Goal: Task Accomplishment & Management: Complete application form

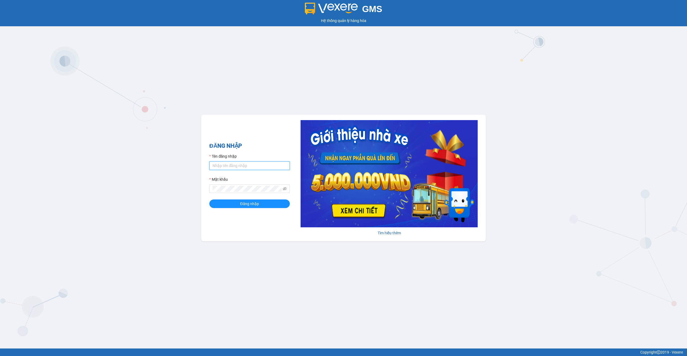
click at [244, 163] on input "Tên đăng nhập" at bounding box center [249, 165] width 80 height 9
type input "thaison.vxr"
click at [256, 206] on span "Đăng nhập" at bounding box center [249, 204] width 19 height 6
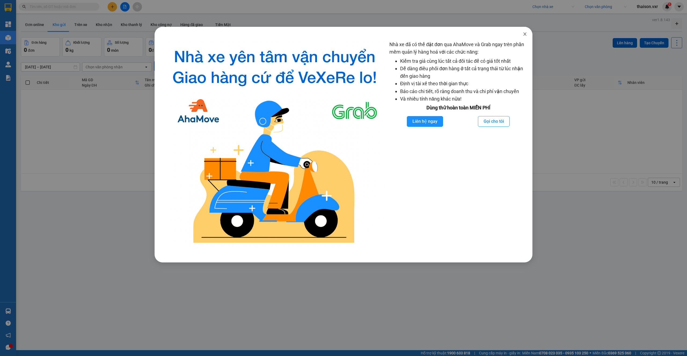
click at [527, 36] on span "Close" at bounding box center [524, 34] width 15 height 15
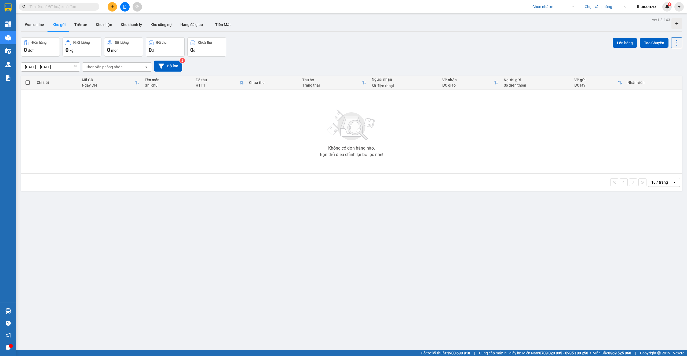
click at [547, 9] on input "search" at bounding box center [551, 7] width 38 height 8
type input "Kim liên"
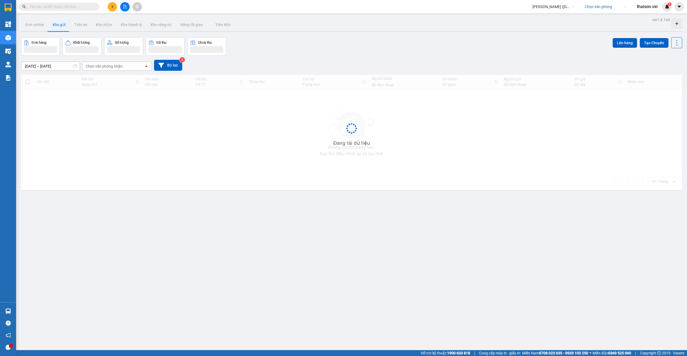
click at [597, 9] on input "search" at bounding box center [603, 7] width 38 height 8
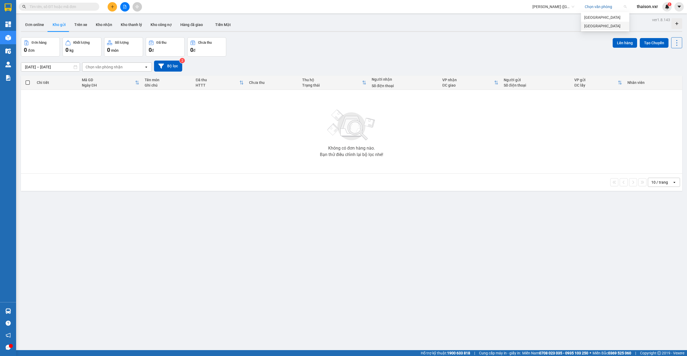
click at [590, 24] on div "Bình Định" at bounding box center [605, 26] width 42 height 6
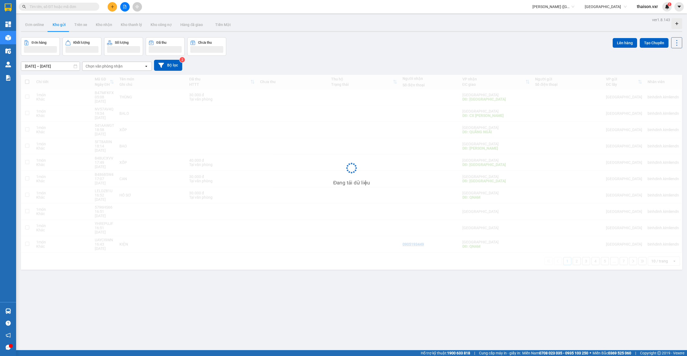
click at [60, 8] on input "text" at bounding box center [61, 7] width 63 height 6
paste input "P19EJLDE"
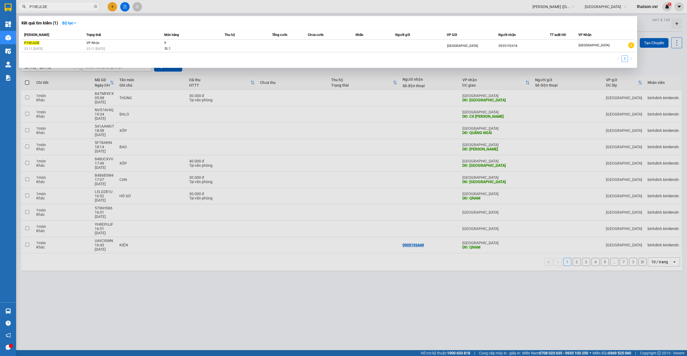
type input "P19EJLDE"
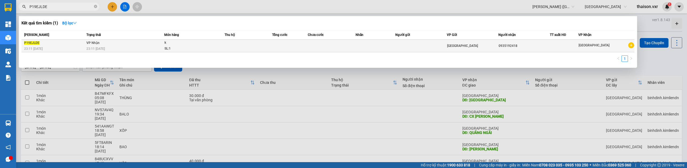
click at [117, 47] on div "23:11 - 14/09" at bounding box center [125, 49] width 78 height 6
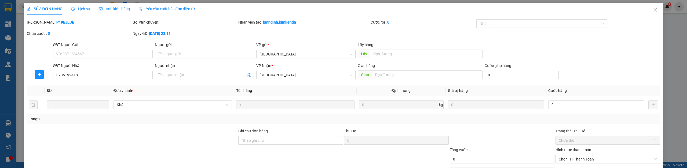
click at [73, 9] on icon "clock-circle" at bounding box center [73, 9] width 4 height 4
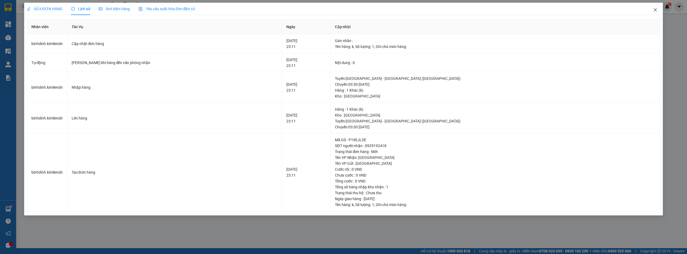
click at [656, 10] on icon "close" at bounding box center [655, 10] width 4 height 4
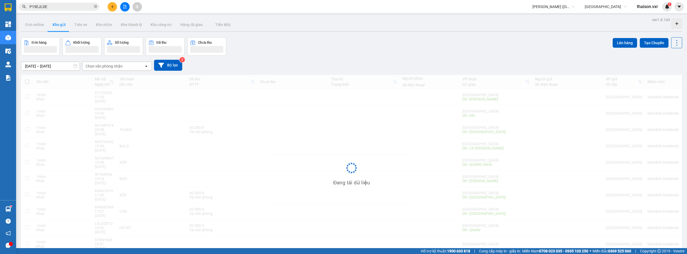
click at [644, 7] on span "thaison.vxr" at bounding box center [647, 6] width 30 height 7
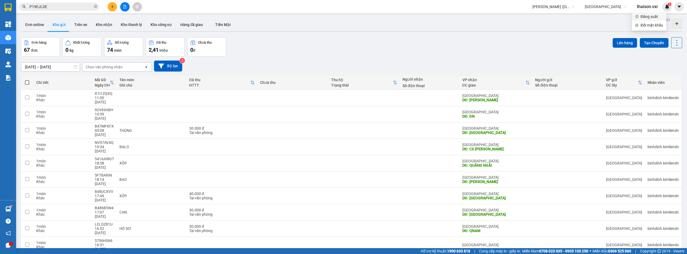
click at [639, 18] on li "Đăng xuất" at bounding box center [649, 16] width 34 height 9
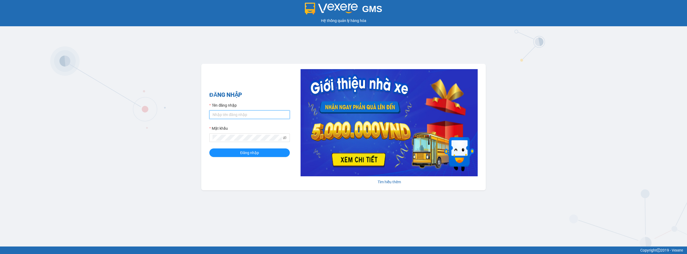
click at [253, 114] on input "Tên đăng nhập" at bounding box center [249, 115] width 80 height 9
paste input "vxrsupport.thanhcong"
type input "vxrsupport.thanhcong"
click at [248, 141] on span at bounding box center [249, 138] width 80 height 9
click at [254, 152] on span "Đăng nhập" at bounding box center [249, 153] width 19 height 6
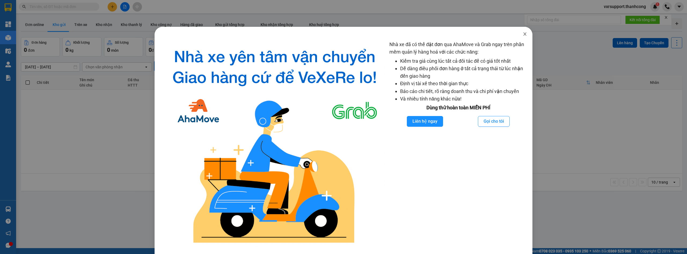
click at [522, 35] on icon "close" at bounding box center [524, 34] width 4 height 4
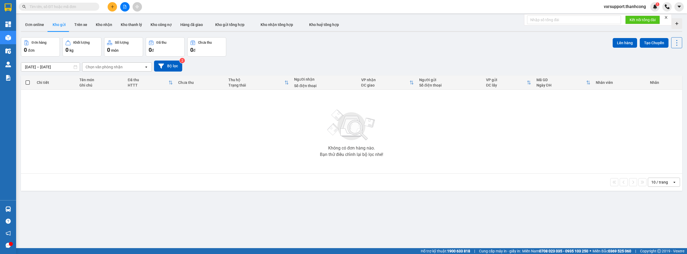
click at [666, 16] on icon "close" at bounding box center [666, 18] width 4 height 4
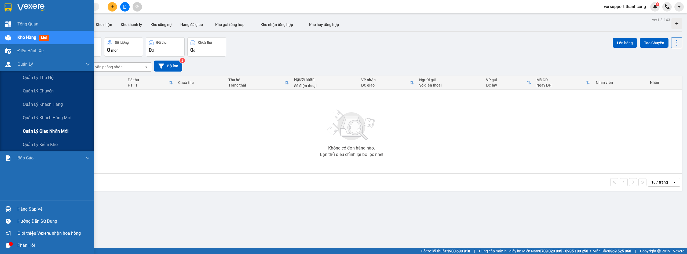
click at [48, 129] on span "Quản lý giao nhận mới" at bounding box center [46, 131] width 46 height 7
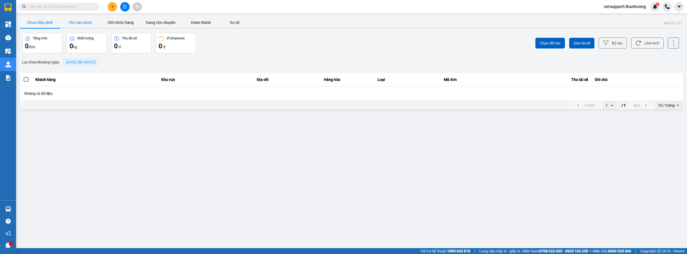
click at [91, 26] on button "Chờ xác nhận" at bounding box center [80, 22] width 40 height 11
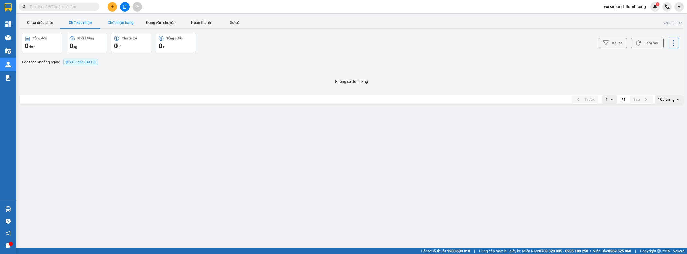
click at [123, 24] on button "Chờ nhận hàng" at bounding box center [120, 22] width 40 height 11
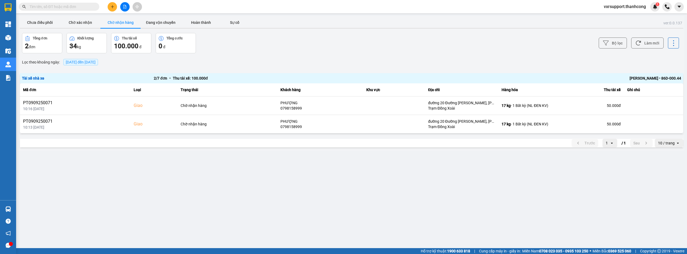
click at [575, 68] on div "ver: 0.0.137 Chưa điều [PERSON_NAME] xác [PERSON_NAME] [PERSON_NAME] hàng Đang …" at bounding box center [351, 83] width 665 height 135
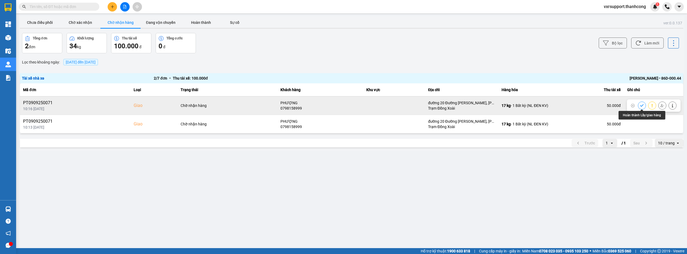
click at [642, 106] on icon at bounding box center [641, 105] width 3 height 2
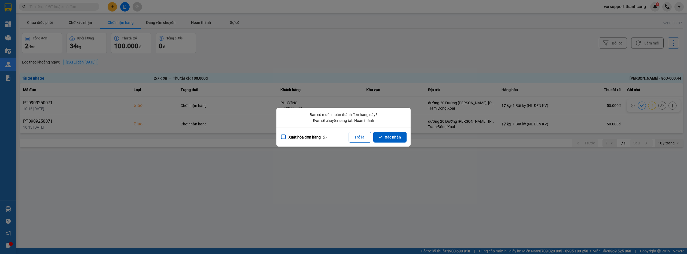
click at [383, 139] on button "Xác nhận" at bounding box center [389, 137] width 33 height 11
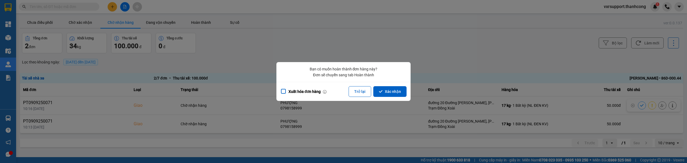
click at [357, 90] on button "Trở lại" at bounding box center [359, 91] width 23 height 11
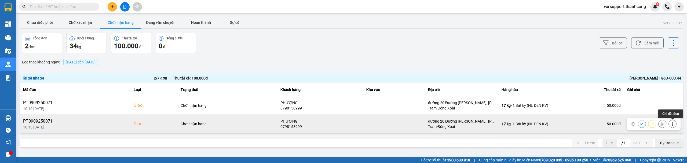
click at [672, 121] on button at bounding box center [672, 123] width 8 height 9
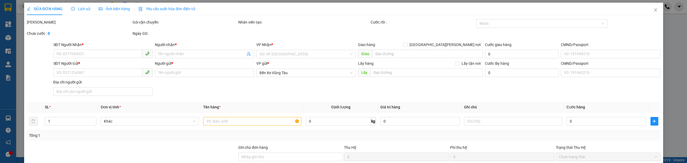
type input "0798158999"
type input "PHƯỢNG"
checkbox input "true"
type input "đường 20 Đường [PERSON_NAME], [PERSON_NAME], [GEOGRAPHIC_DATA], [PERSON_NAME]"
type input "0908710940"
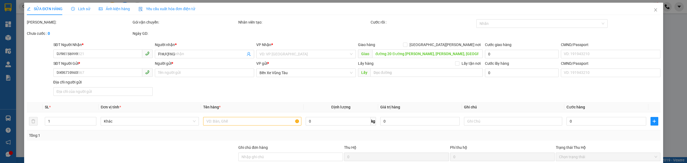
type input "NGỌC"
type input "BÀNH PHÚ HÀO 079094032838"
type input "[STREET_ADDRESS][PERSON_NAME][PERSON_NAME][PERSON_NAME]"
type input "50.000"
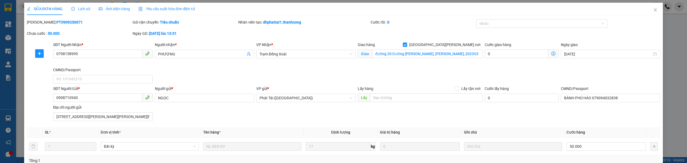
click at [81, 9] on span "Lịch sử" at bounding box center [80, 9] width 19 height 4
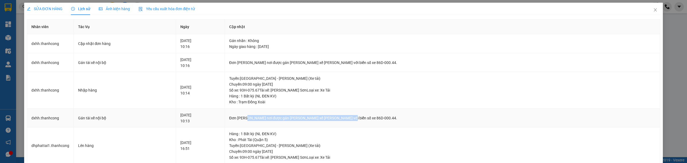
drag, startPoint x: 292, startPoint y: 119, endPoint x: 387, endPoint y: 119, distance: 94.7
click at [387, 119] on div "Đơn [PERSON_NAME] nơi được gán [PERSON_NAME] xế [PERSON_NAME] với biển số xe 86…" at bounding box center [442, 118] width 426 height 6
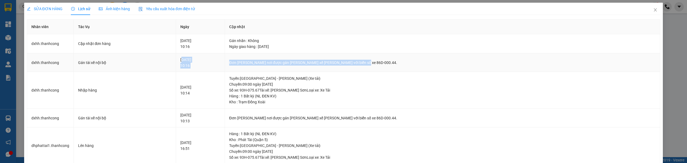
drag, startPoint x: 206, startPoint y: 62, endPoint x: 356, endPoint y: 68, distance: 150.3
click at [356, 68] on tr "dxhh.thanhcong Gán tài xế nội bộ [DATE] 10:16 Đơn [PERSON_NAME] nơi được gán [P…" at bounding box center [343, 62] width 633 height 19
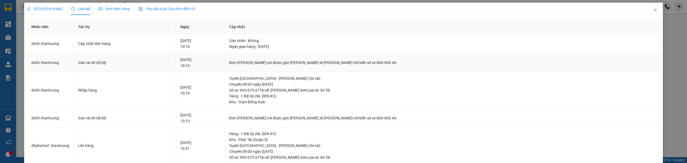
click at [95, 62] on div "Gán tài xế nội bộ" at bounding box center [124, 63] width 93 height 6
click at [51, 65] on td "dxhh.thanhcong" at bounding box center [50, 62] width 47 height 19
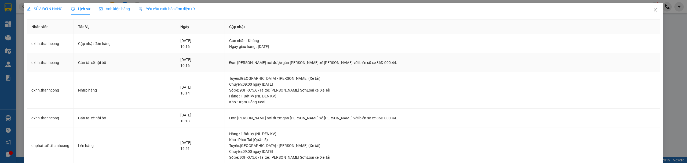
click at [51, 64] on td "dxhh.thanhcong" at bounding box center [50, 62] width 47 height 19
click at [53, 62] on td "dxhh.thanhcong" at bounding box center [50, 62] width 47 height 19
copy td "dxhh.thanhcong"
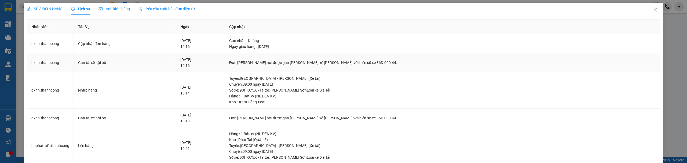
click at [377, 61] on div "Đơn [PERSON_NAME] nơi được gán [PERSON_NAME] xế [PERSON_NAME] với biển số xe 86…" at bounding box center [442, 63] width 426 height 6
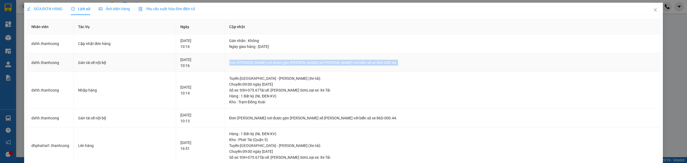
click at [377, 61] on div "Đơn [PERSON_NAME] nơi được gán [PERSON_NAME] xế [PERSON_NAME] với biển số xe 86…" at bounding box center [442, 63] width 426 height 6
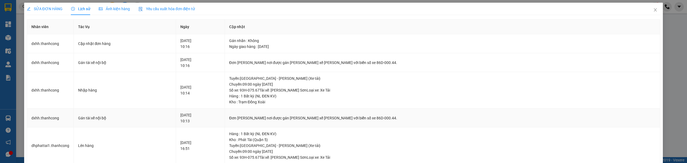
click at [335, 115] on td "Đơn [PERSON_NAME] nơi được gán [PERSON_NAME] xế [PERSON_NAME] với biển số xe 86…" at bounding box center [442, 118] width 435 height 19
click at [455, 121] on td "Đơn [PERSON_NAME] nơi được gán [PERSON_NAME] xế [PERSON_NAME] với biển số xe 86…" at bounding box center [442, 118] width 435 height 19
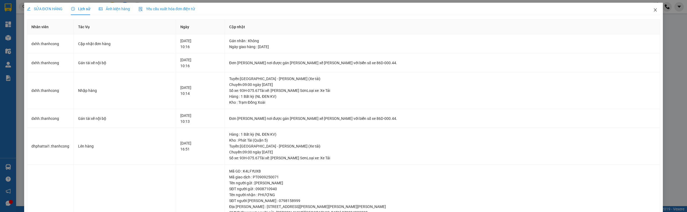
click at [654, 10] on icon "close" at bounding box center [655, 9] width 3 height 3
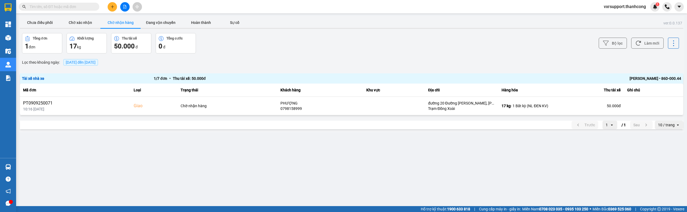
click at [249, 81] on div "1 / 7 đơn • Thu tài xế: 50.000 đ" at bounding box center [285, 78] width 263 height 6
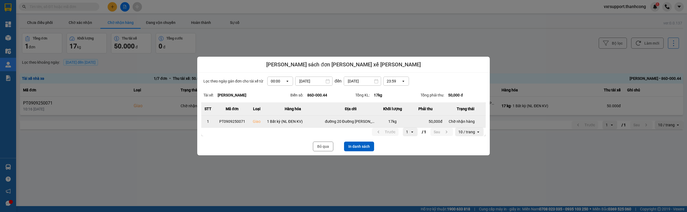
click at [419, 121] on div "50,000 đ" at bounding box center [425, 121] width 34 height 5
